Goal: Task Accomplishment & Management: Complete application form

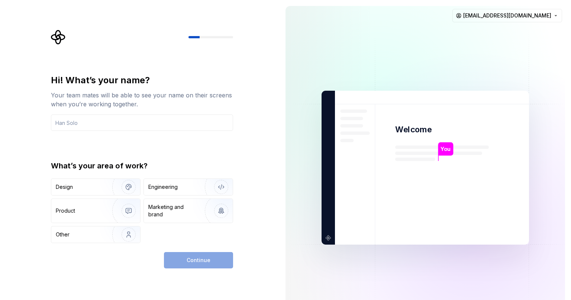
click at [260, 94] on div "Hi! What’s your name? Your team mates will be able to see your name on their sc…" at bounding box center [139, 167] width 279 height 335
click at [162, 125] on input "text" at bounding box center [142, 122] width 182 height 16
click at [169, 184] on div "Engineering" at bounding box center [162, 186] width 29 height 7
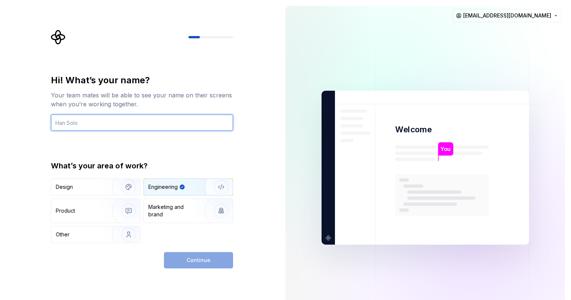
click at [142, 123] on input "text" at bounding box center [142, 122] width 182 height 16
type input "Zang"
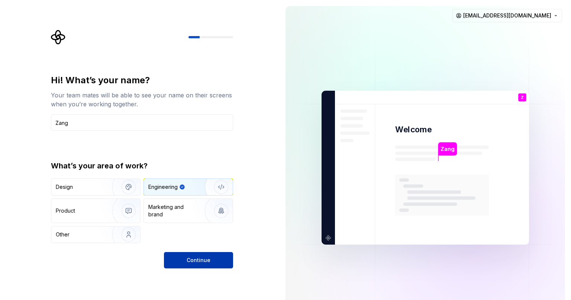
click at [200, 261] on span "Continue" at bounding box center [198, 259] width 24 height 7
click at [266, 189] on div "Hi! What’s your name? Your team mates will be able to see your name on their sc…" at bounding box center [139, 167] width 279 height 335
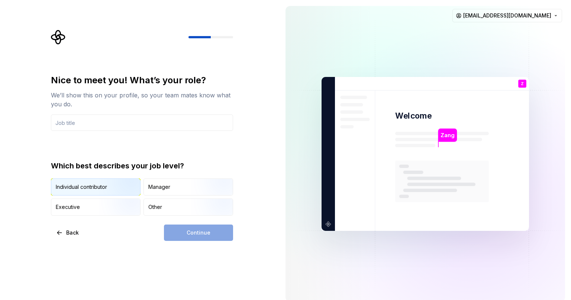
click at [110, 186] on img "button" at bounding box center [122, 196] width 48 height 50
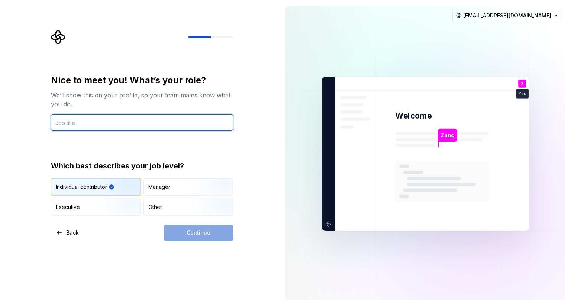
click at [149, 130] on input "text" at bounding box center [142, 122] width 182 height 16
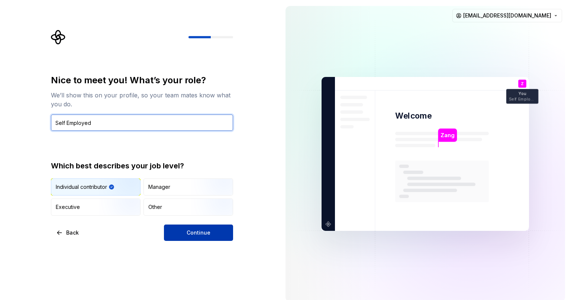
type input "Self Employed"
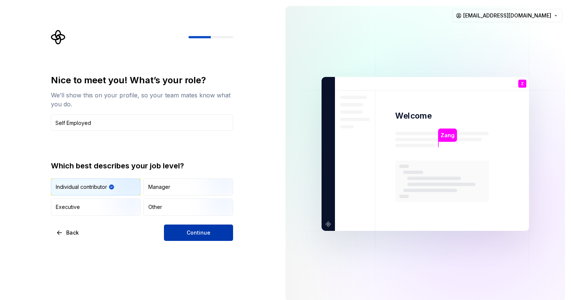
click at [208, 233] on span "Continue" at bounding box center [198, 232] width 24 height 7
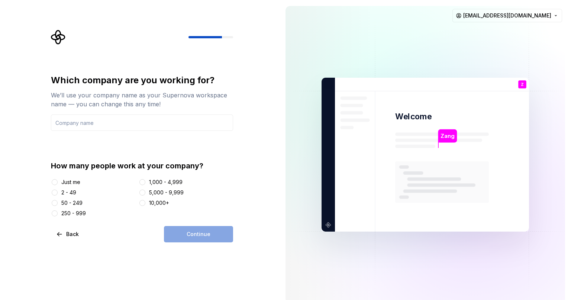
click at [71, 182] on div "Just me" at bounding box center [70, 181] width 19 height 7
click at [58, 182] on button "Just me" at bounding box center [55, 182] width 6 height 6
click at [132, 121] on input "text" at bounding box center [142, 122] width 182 height 16
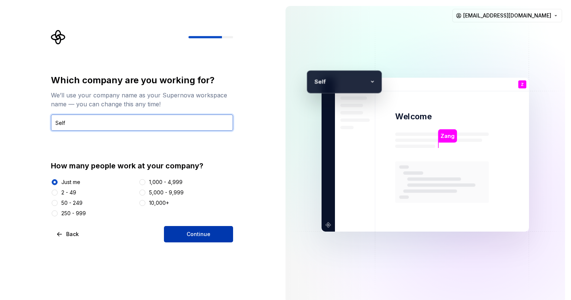
type input "Self"
click at [178, 236] on button "Continue" at bounding box center [198, 234] width 69 height 16
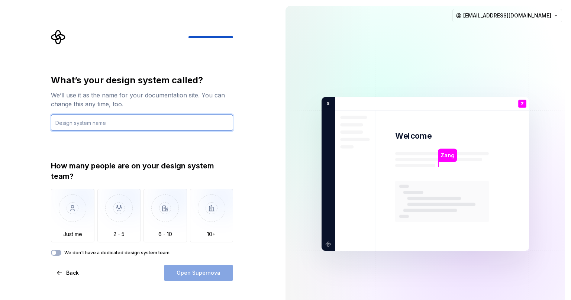
click at [145, 122] on input "text" at bounding box center [142, 122] width 182 height 16
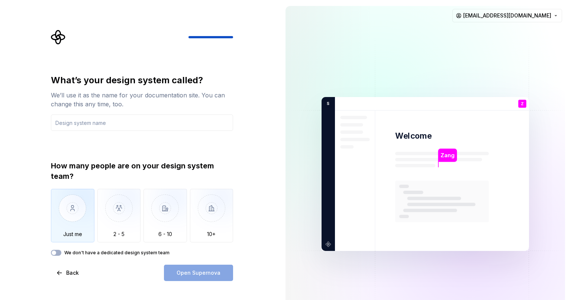
click at [73, 226] on img "button" at bounding box center [72, 214] width 43 height 50
click at [73, 252] on label "We don't have a dedicated design system team" at bounding box center [116, 253] width 105 height 6
click at [61, 252] on button "We don't have a dedicated design system team" at bounding box center [56, 253] width 10 height 6
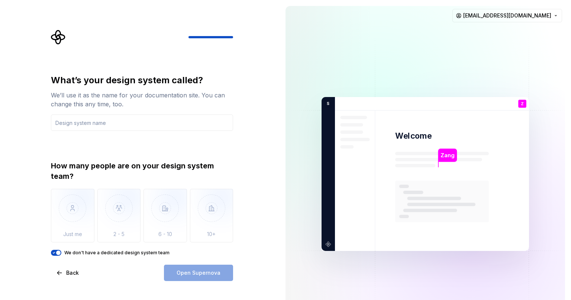
click at [186, 275] on div "Open Supernova" at bounding box center [198, 272] width 69 height 16
click at [54, 251] on icon "button" at bounding box center [54, 252] width 6 height 4
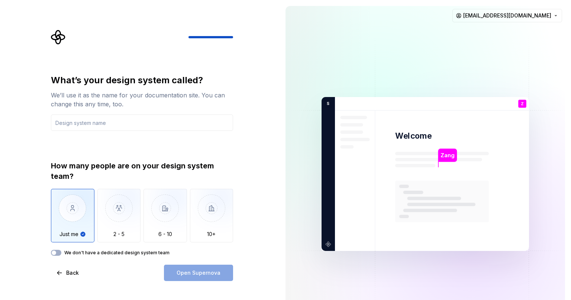
click at [215, 276] on div "Open Supernova" at bounding box center [198, 272] width 69 height 16
click at [160, 123] on input "text" at bounding box center [142, 122] width 182 height 16
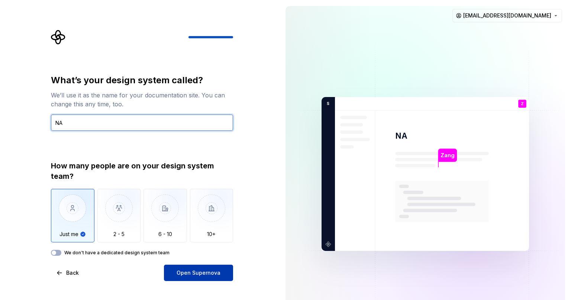
type input "NA"
click at [182, 270] on span "Open Supernova" at bounding box center [198, 272] width 44 height 7
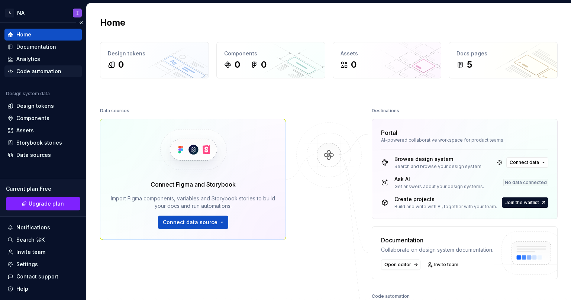
click at [52, 66] on div "Code automation" at bounding box center [42, 71] width 77 height 12
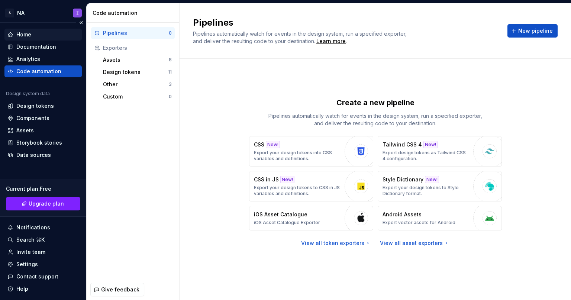
click at [47, 36] on div "Home" at bounding box center [42, 34] width 71 height 7
